Goal: Information Seeking & Learning: Learn about a topic

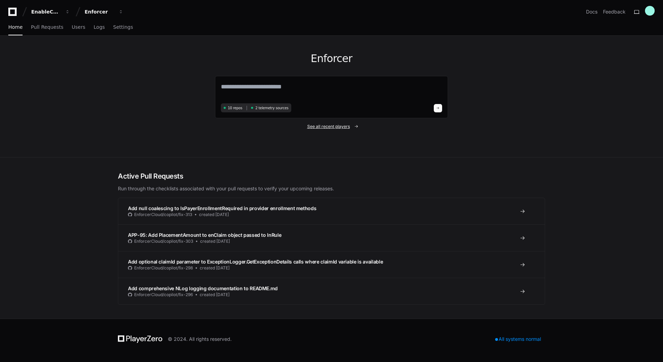
click at [339, 127] on span "See all recent players" at bounding box center [328, 127] width 43 height 6
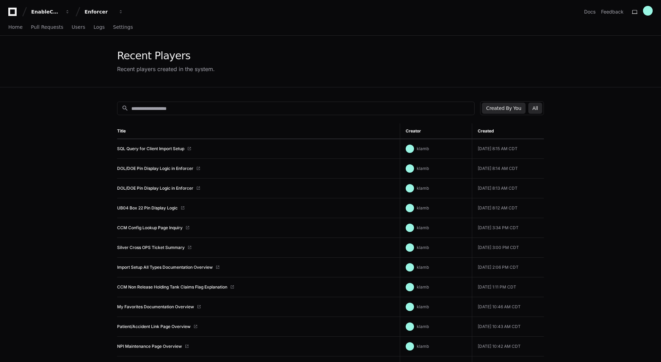
click at [541, 110] on button "All" at bounding box center [536, 108] width 14 height 11
click at [153, 147] on link "NEOS in Enforcer Overview" at bounding box center [144, 149] width 54 height 6
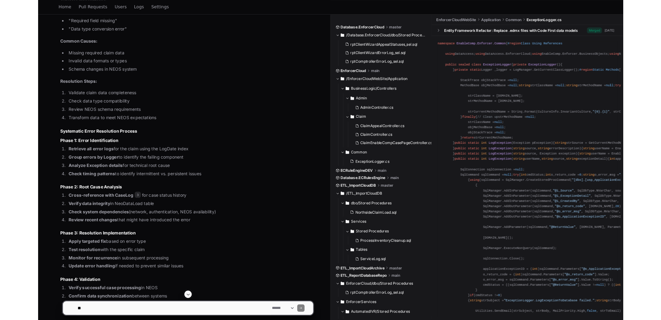
scroll to position [3213, 0]
